Goal: Information Seeking & Learning: Learn about a topic

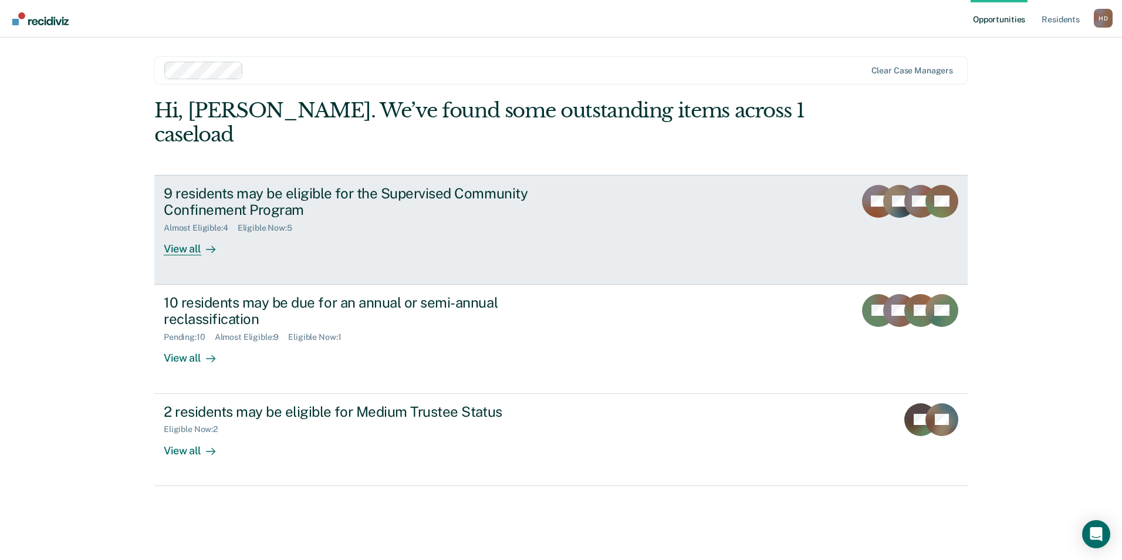
click at [208, 245] on icon at bounding box center [210, 249] width 9 height 9
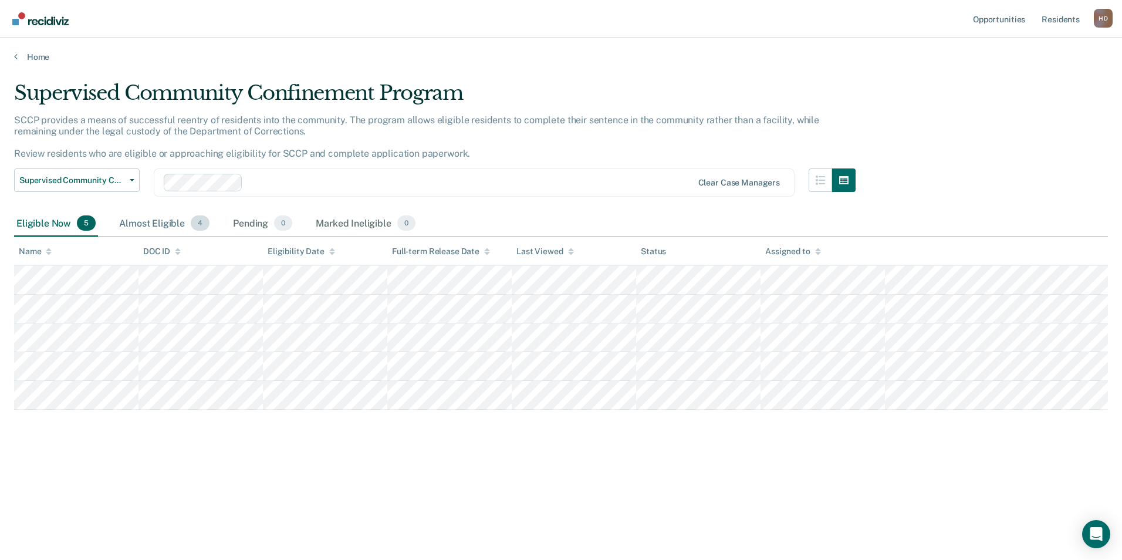
click at [173, 227] on div "Almost Eligible 4" at bounding box center [164, 224] width 95 height 26
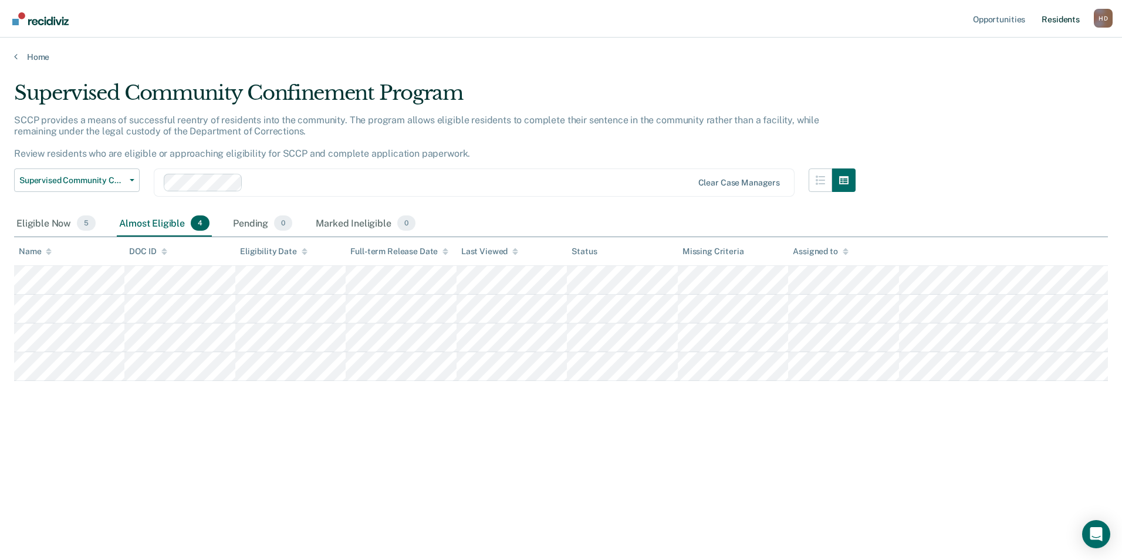
click at [1053, 21] on link "Resident s" at bounding box center [1061, 19] width 43 height 38
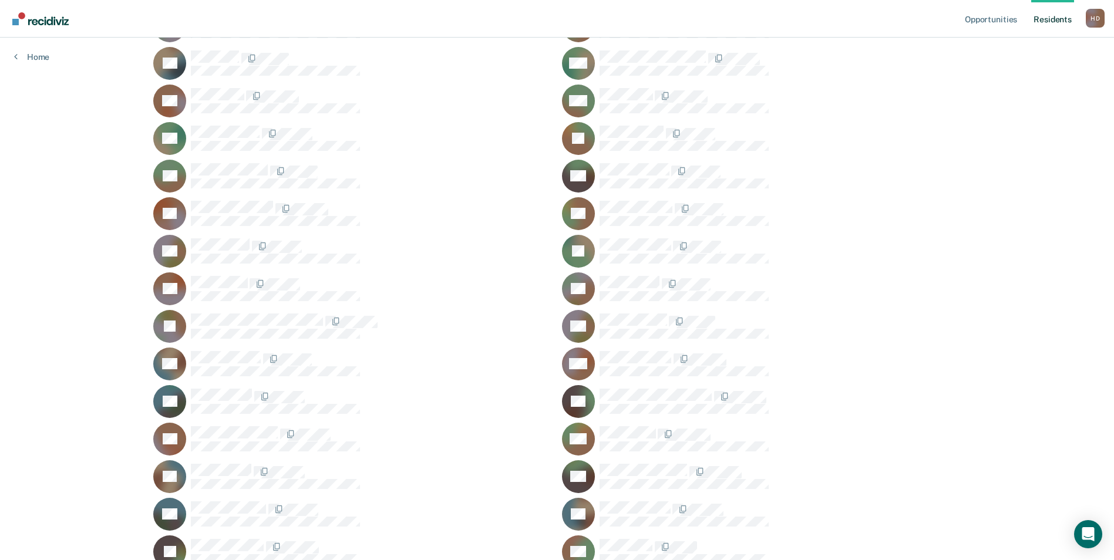
scroll to position [411, 0]
